Goal: Find contact information: Find contact information

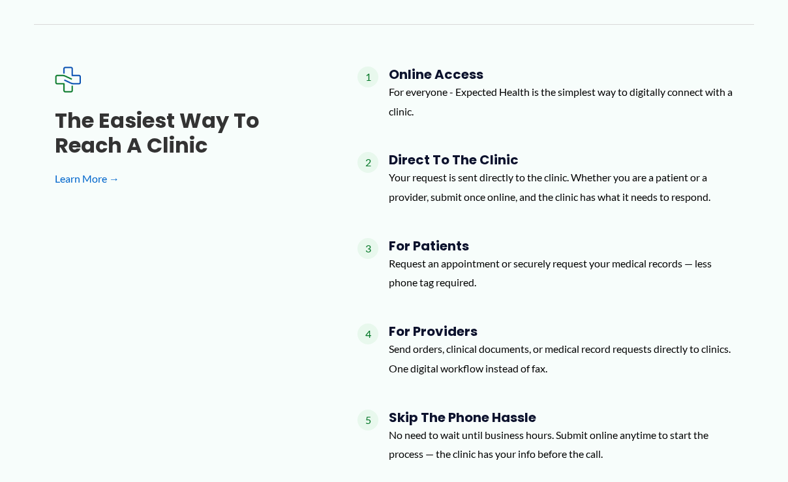
scroll to position [1710, 0]
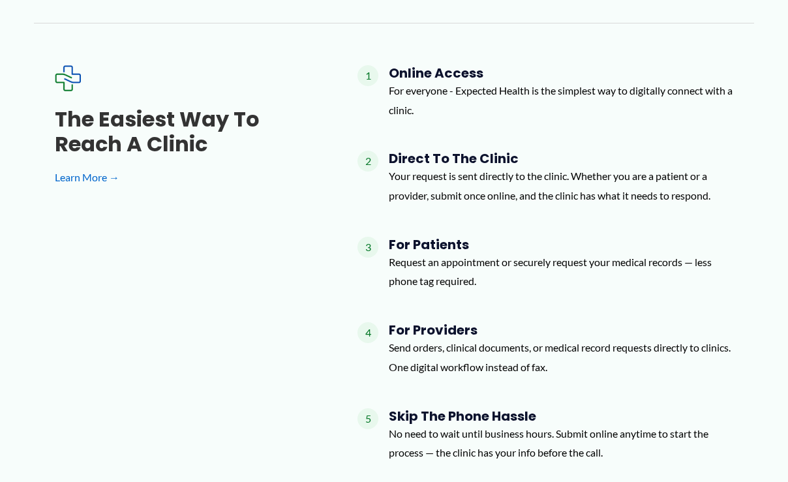
click at [420, 322] on h4 "For Providers" at bounding box center [561, 330] width 345 height 16
click at [423, 342] on p "Send orders, clinical documents, or medical record requests directly to clinics…" at bounding box center [561, 357] width 345 height 38
click at [369, 322] on span "4" at bounding box center [368, 332] width 21 height 21
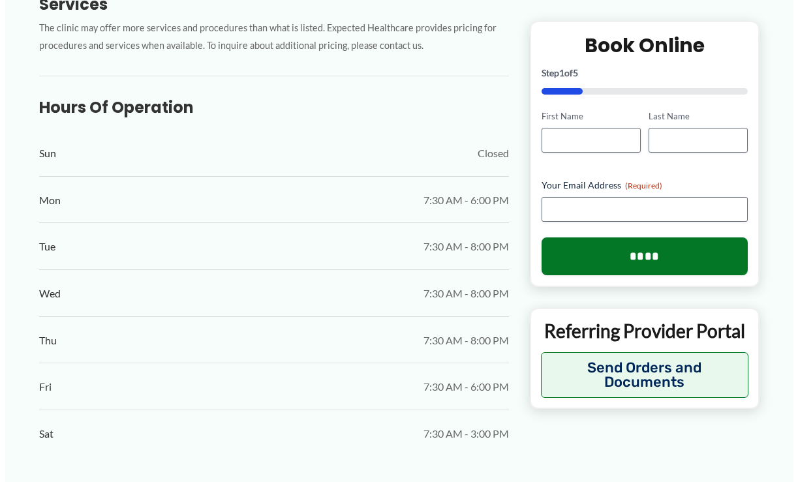
scroll to position [661, 0]
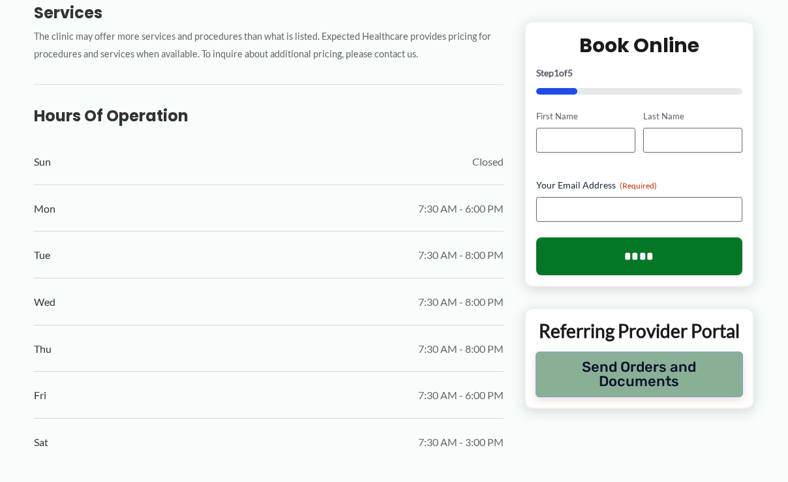
click at [648, 364] on button "Send Orders and Documents" at bounding box center [639, 375] width 207 height 46
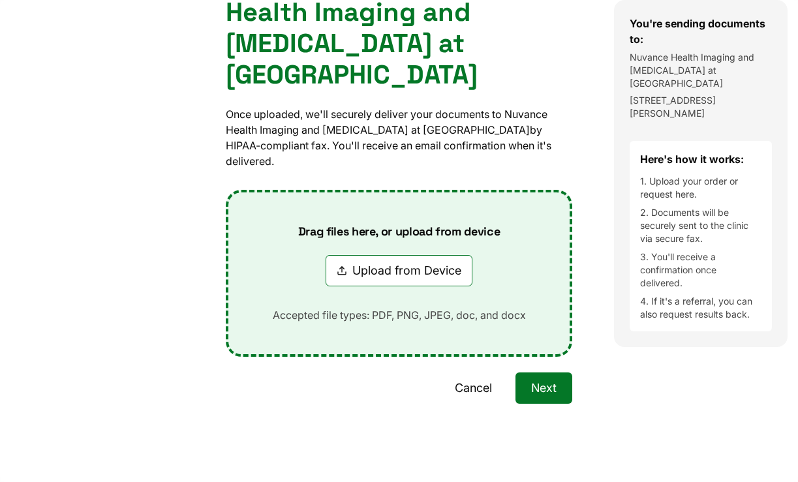
scroll to position [0, 0]
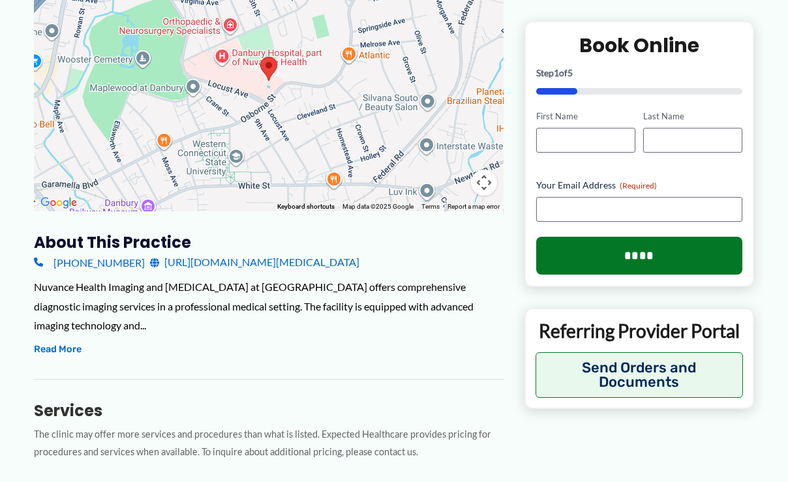
scroll to position [265, 0]
